Goal: Task Accomplishment & Management: Complete application form

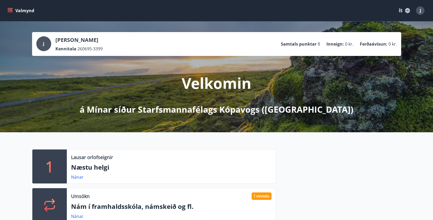
click at [13, 9] on button "Valmynd" at bounding box center [21, 11] width 30 height 10
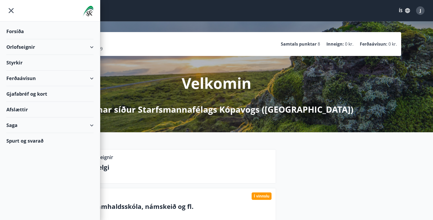
click at [12, 39] on div "Styrkir" at bounding box center [49, 32] width 87 height 16
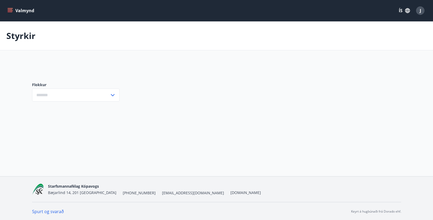
type input "***"
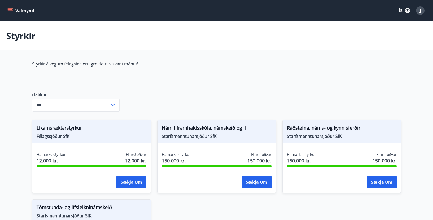
click at [421, 9] on span "J" at bounding box center [420, 11] width 1 height 6
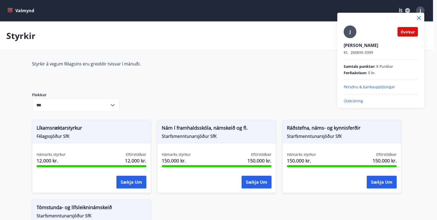
click at [111, 105] on div at bounding box center [218, 110] width 437 height 220
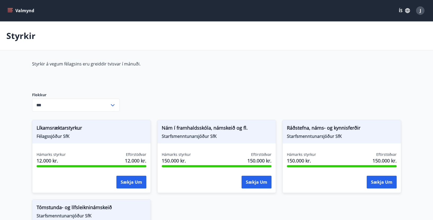
click at [166, 90] on div "Styrkir á vegum félagsins eru greiddir tvisvar í mánuði. Flokkur *** ​ Líkamsræ…" at bounding box center [216, 170] width 369 height 218
click at [127, 181] on button "Sækja um" at bounding box center [131, 182] width 30 height 13
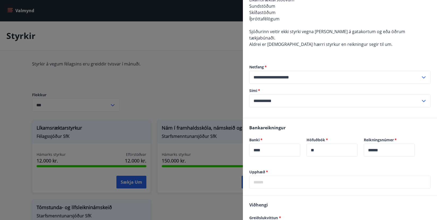
scroll to position [186, 0]
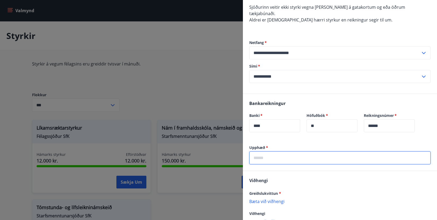
click at [269, 154] on input "text" at bounding box center [339, 158] width 181 height 13
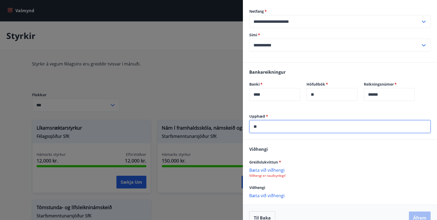
scroll to position [222, 0]
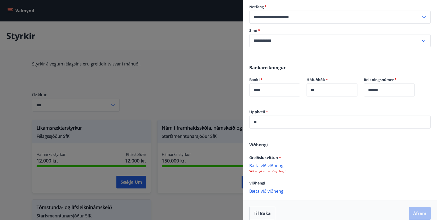
click at [275, 163] on p "Bæta við viðhengi" at bounding box center [339, 165] width 181 height 5
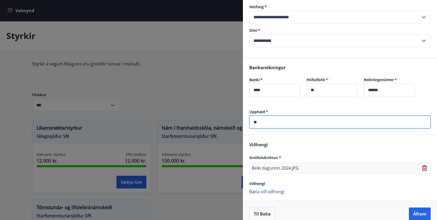
click at [263, 118] on input "**" at bounding box center [339, 122] width 181 height 13
type input "*"
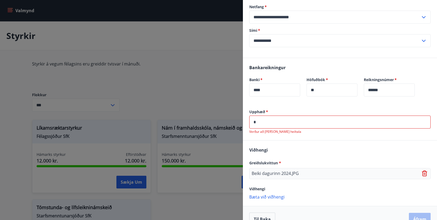
type input "*"
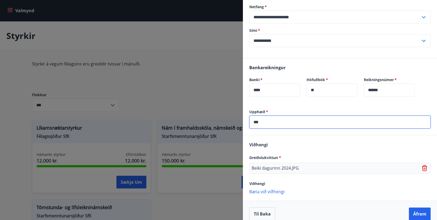
type input "***"
click at [324, 137] on div "Viðhengi Greiðslukvittun * Beiki dagurinn 2024.JPG Viðhengi [PERSON_NAME] við v…" at bounding box center [340, 167] width 194 height 65
click at [414, 208] on button "Áfram" at bounding box center [420, 214] width 22 height 13
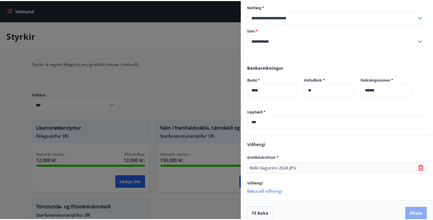
scroll to position [0, 0]
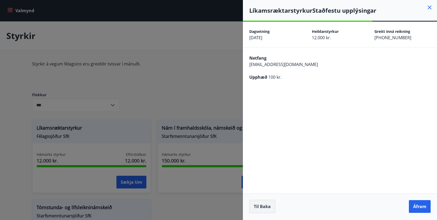
click at [262, 206] on button "Til baka" at bounding box center [262, 206] width 26 height 13
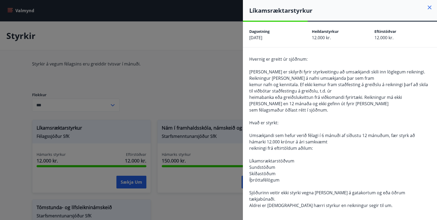
click at [427, 5] on icon at bounding box center [430, 7] width 6 height 6
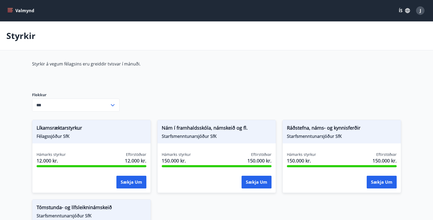
click at [279, 78] on div "Styrkir á vegum félagsins eru greiddir tvisvar í mánuði." at bounding box center [157, 72] width 250 height 23
click at [169, 40] on div "Styrkir" at bounding box center [216, 35] width 433 height 29
click at [121, 34] on div "Styrkir" at bounding box center [216, 35] width 433 height 29
